Goal: Task Accomplishment & Management: Use online tool/utility

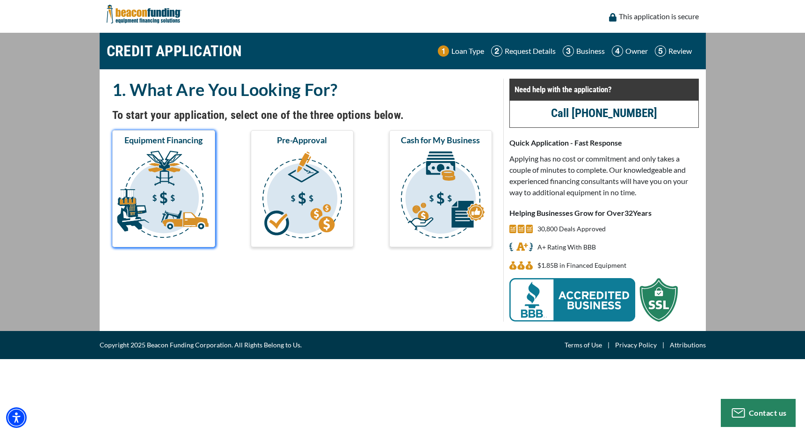
click at [168, 189] on img "submit" at bounding box center [163, 196] width 99 height 94
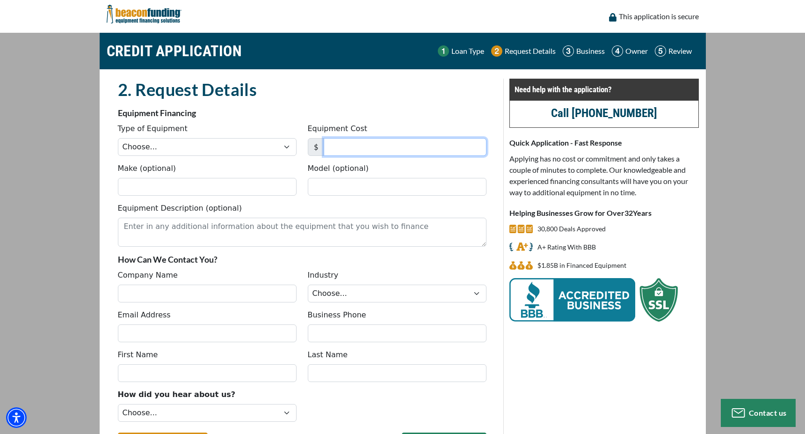
click at [339, 148] on input "Equipment Cost" at bounding box center [405, 147] width 163 height 18
type input "27,000"
click at [159, 15] on img at bounding box center [144, 14] width 75 height 28
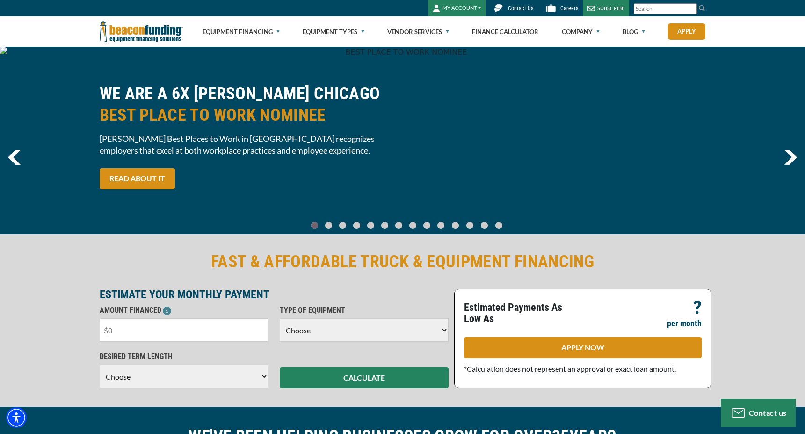
click at [196, 331] on input "text" at bounding box center [184, 329] width 169 height 23
type input "$27,000"
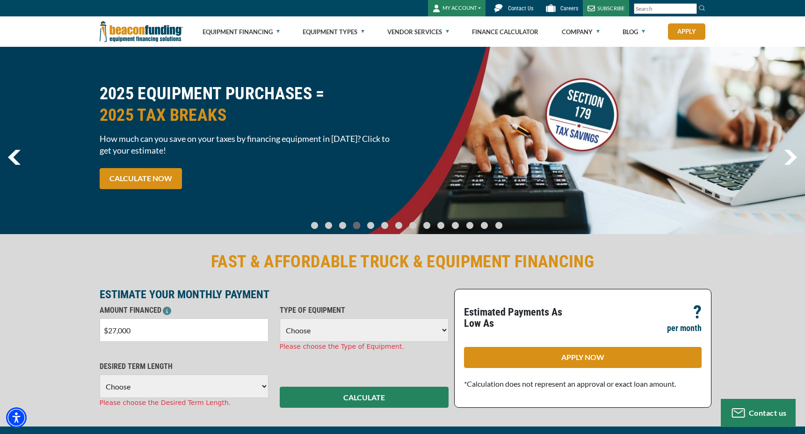
select select "10"
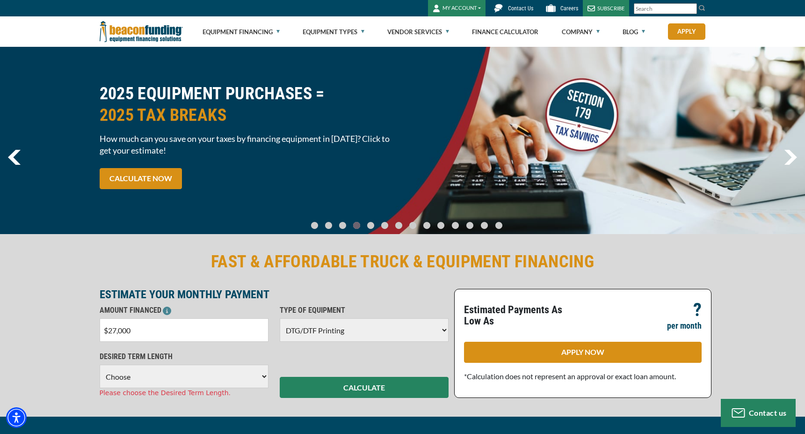
select select "60"
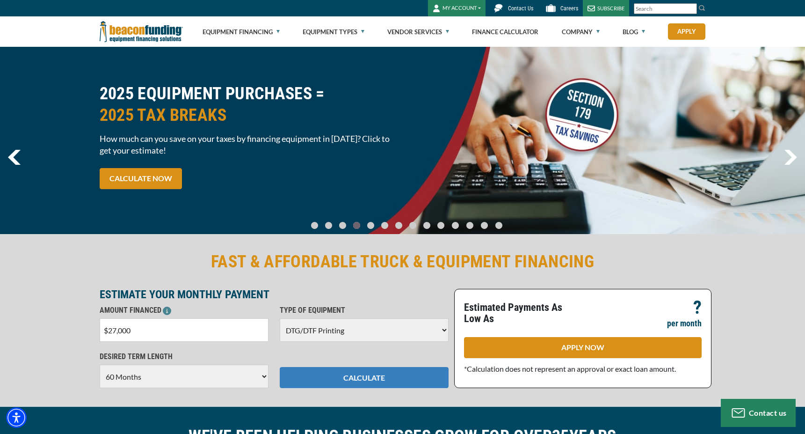
click at [344, 379] on button "CALCULATE" at bounding box center [364, 377] width 169 height 21
